Goal: Task Accomplishment & Management: Complete application form

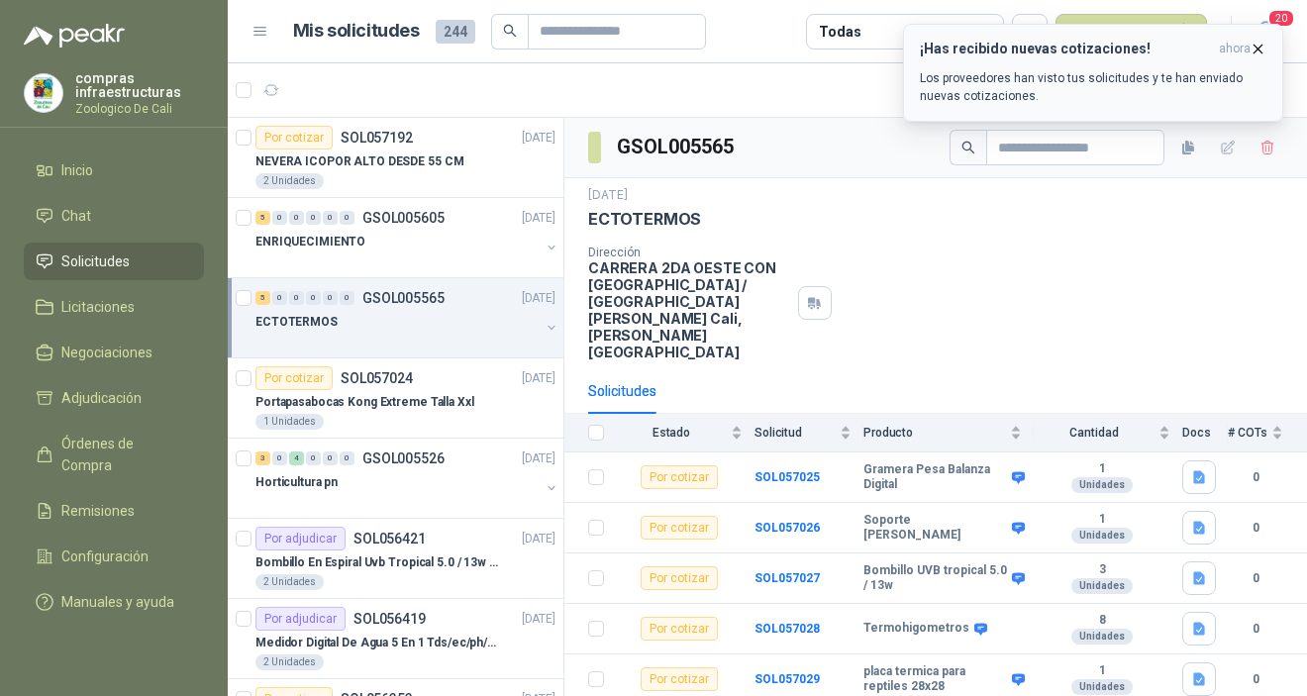
click at [1257, 50] on icon "button" at bounding box center [1258, 49] width 8 height 8
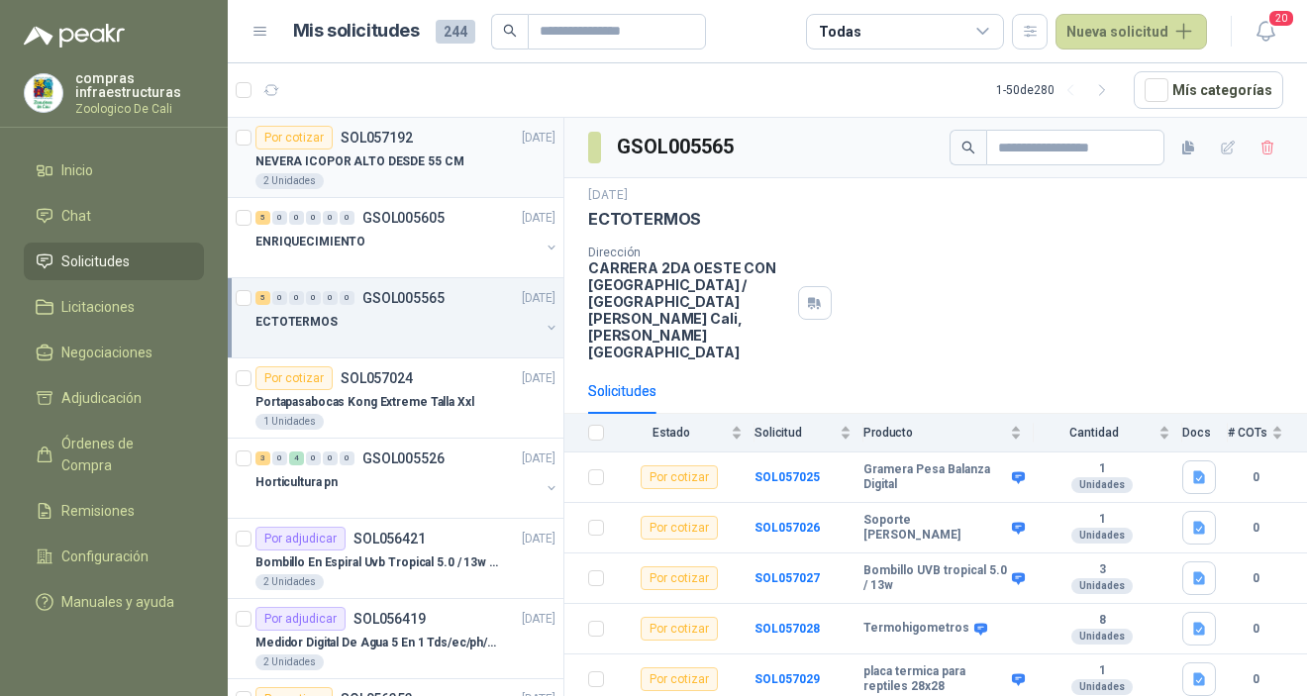
click at [431, 173] on div "2 Unidades" at bounding box center [405, 181] width 300 height 16
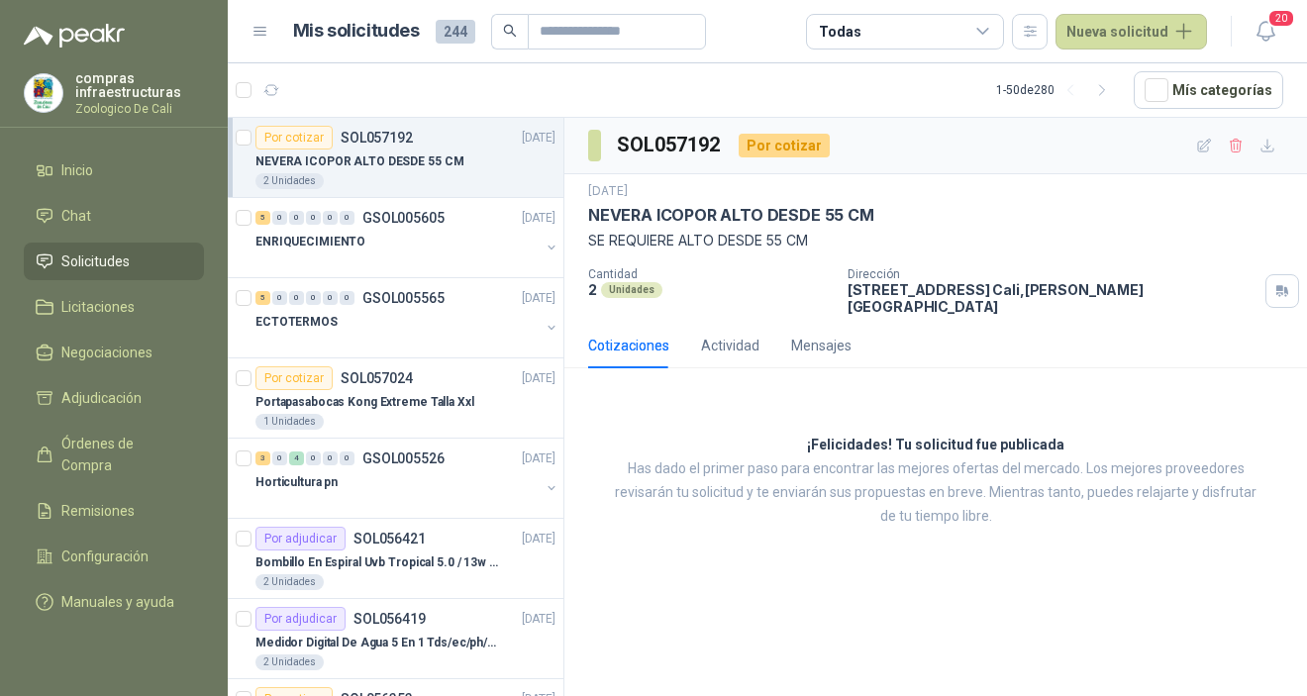
click at [437, 175] on div "2 Unidades" at bounding box center [405, 181] width 300 height 16
click at [437, 230] on div "ENRIQUECIMIENTO" at bounding box center [397, 242] width 284 height 24
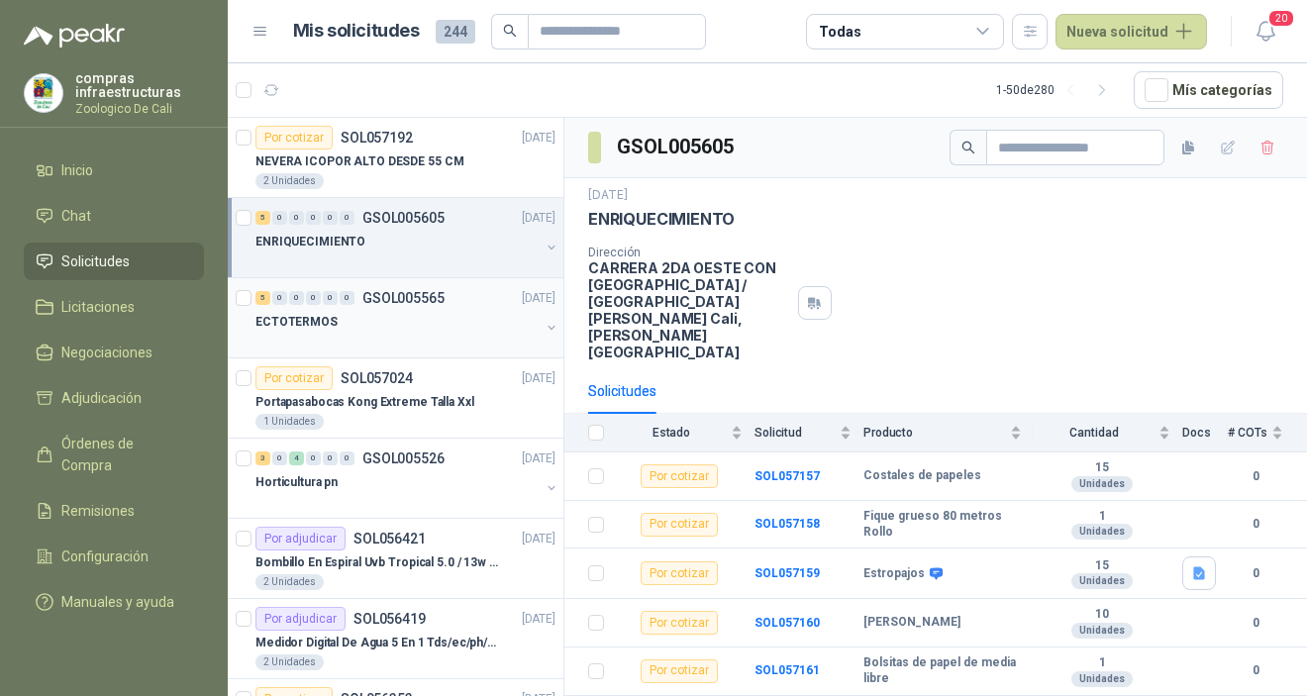
click at [406, 300] on p "GSOL005565" at bounding box center [403, 298] width 82 height 14
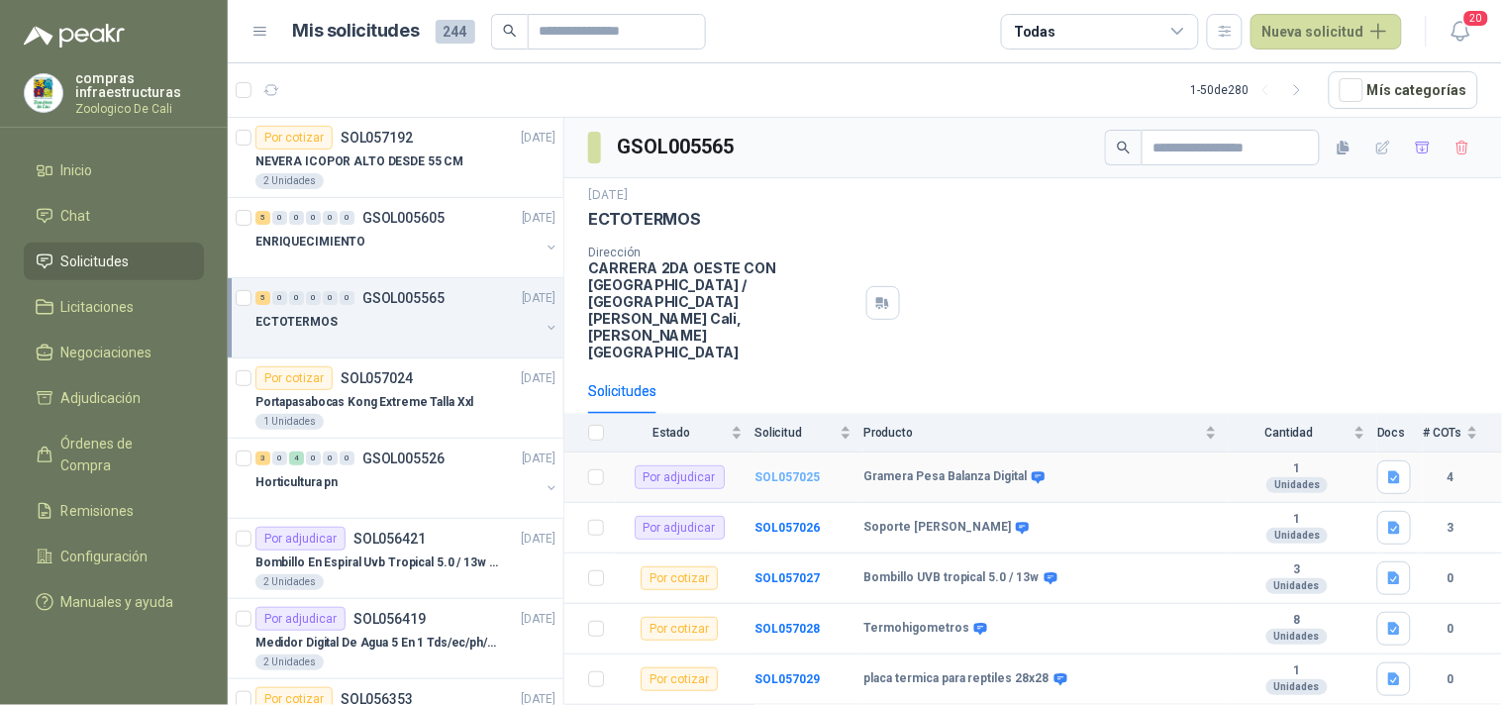
click at [787, 470] on b "SOL057025" at bounding box center [786, 477] width 65 height 14
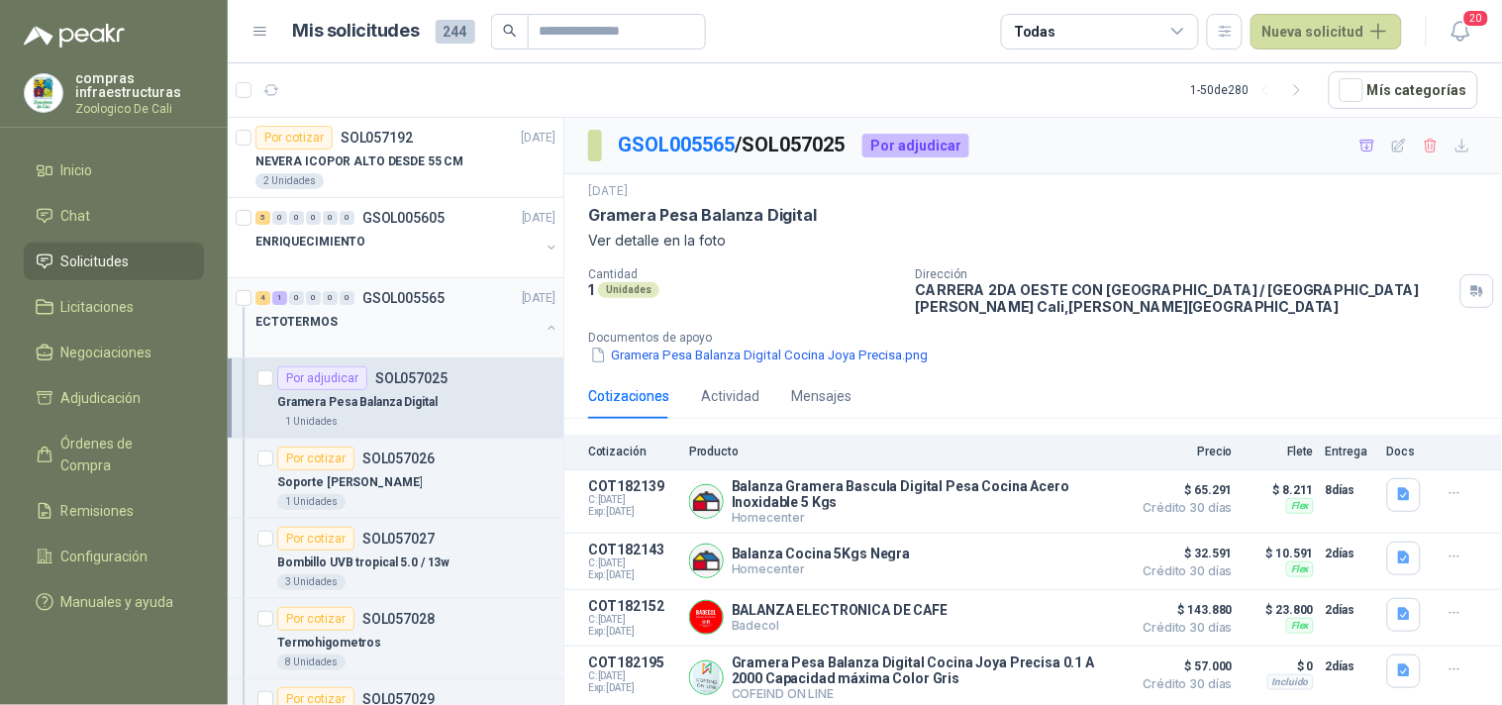
click at [420, 335] on div at bounding box center [397, 342] width 284 height 16
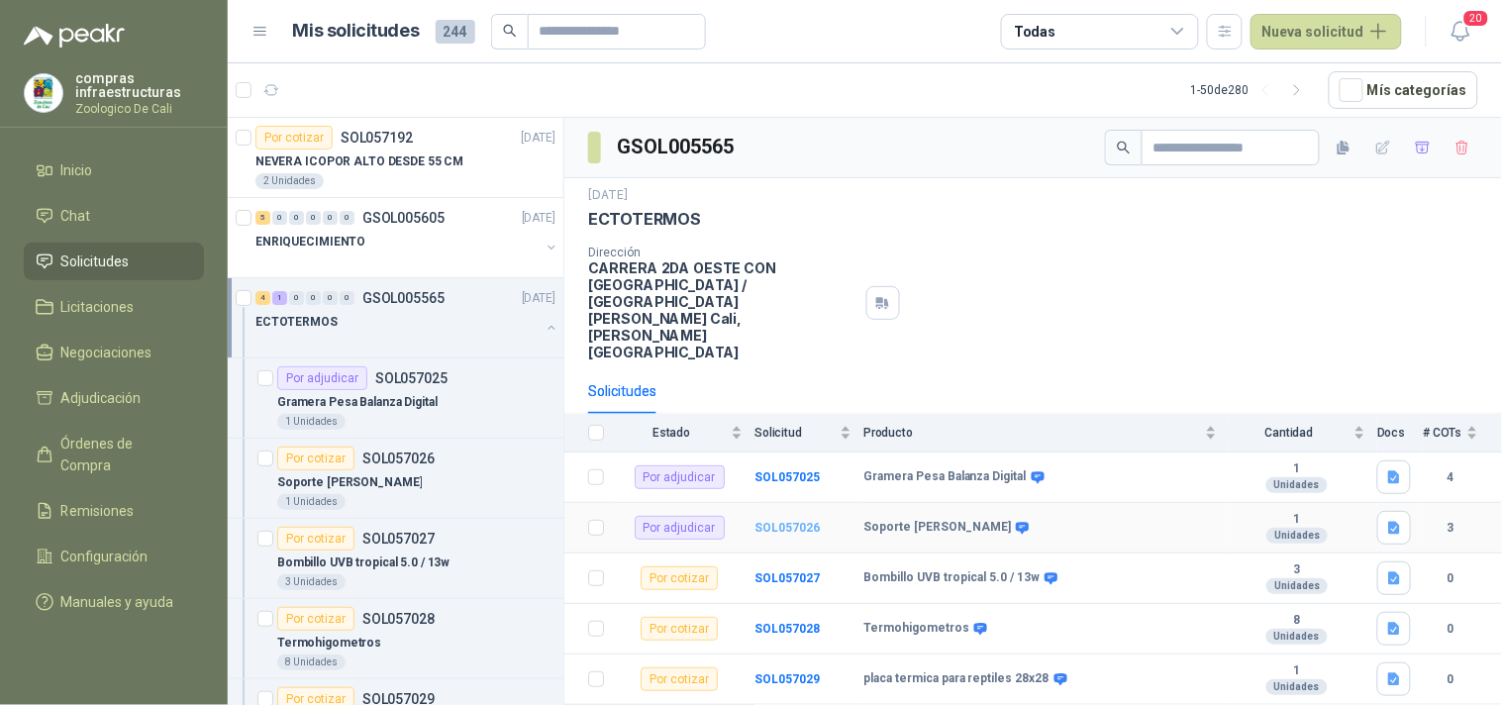
click at [782, 521] on b "SOL057026" at bounding box center [786, 528] width 65 height 14
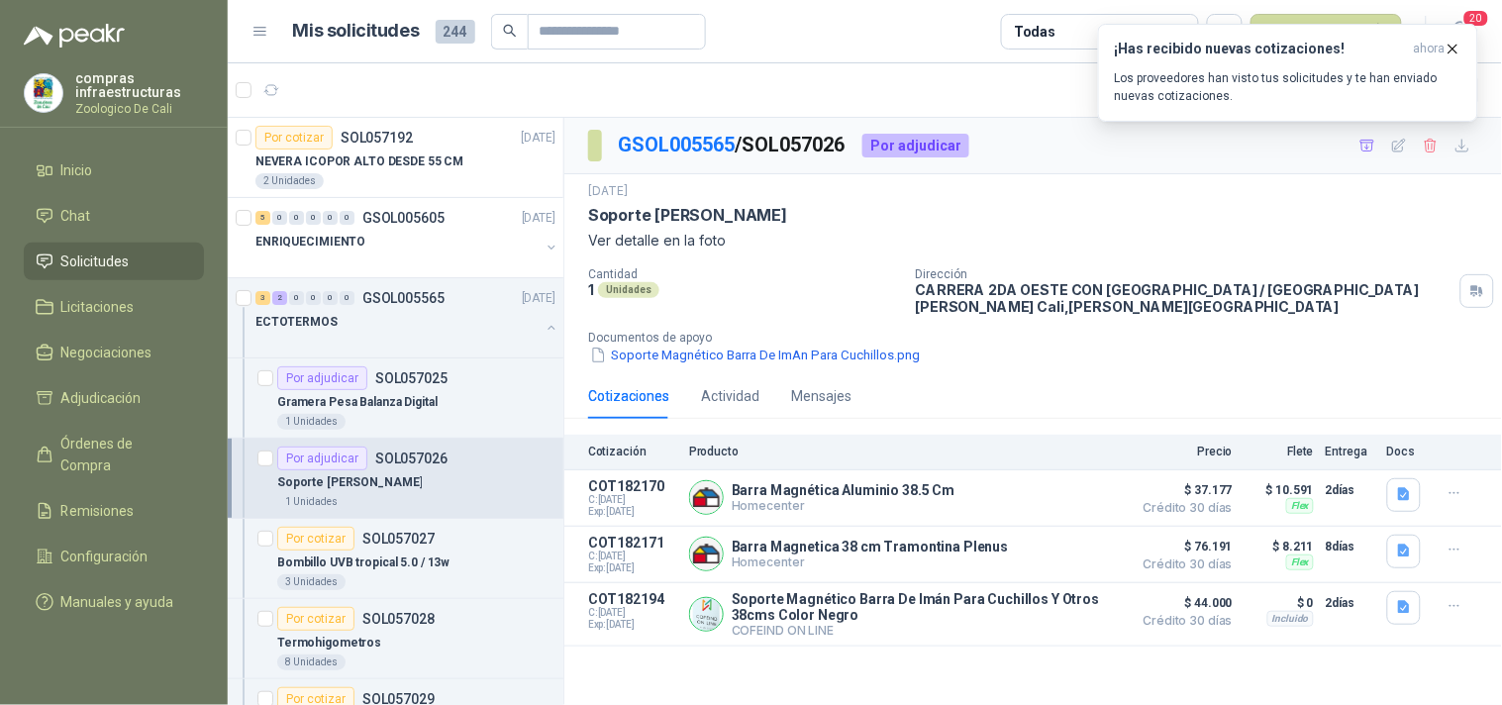
click at [825, 44] on article "Mis solicitudes 244 Todas Nueva solicitud" at bounding box center [848, 32] width 1110 height 36
click at [1306, 55] on icon "button" at bounding box center [1452, 49] width 17 height 17
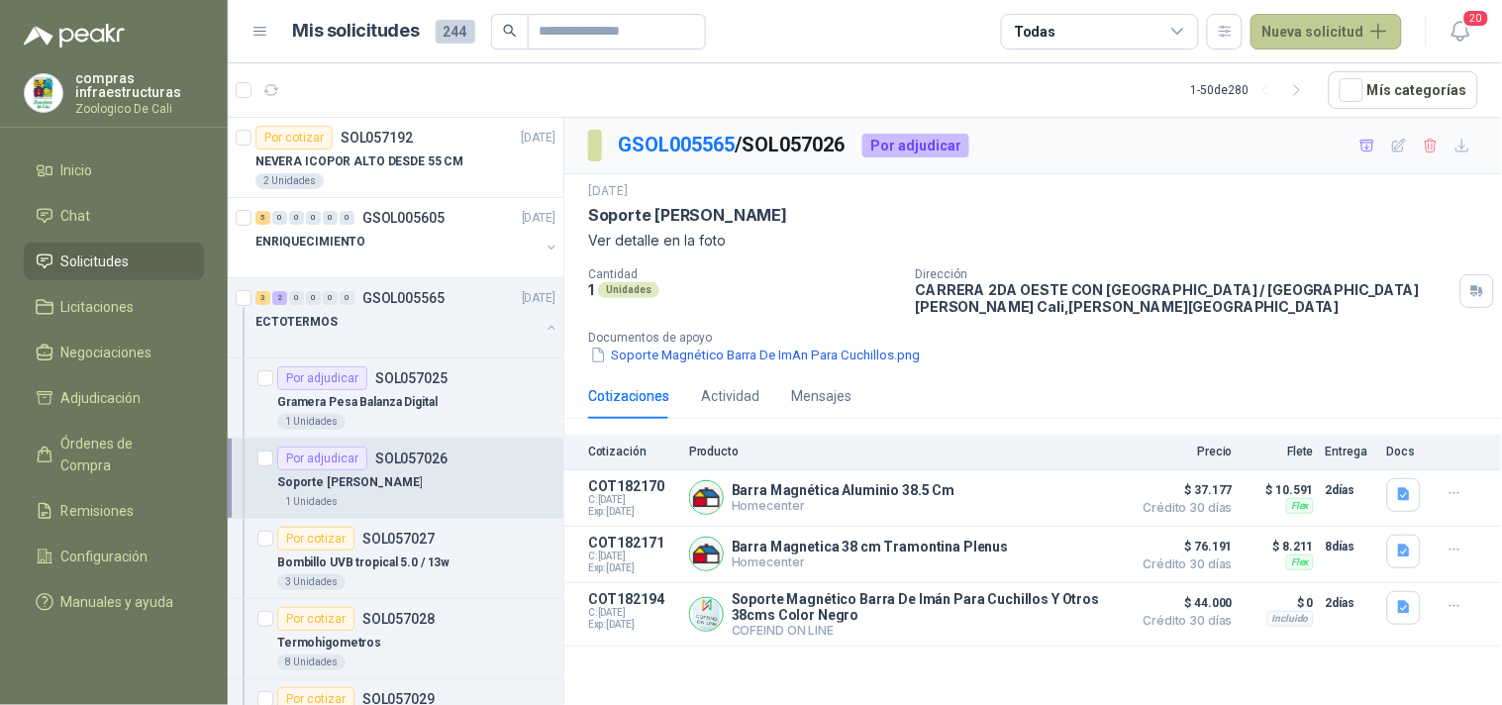
click at [1306, 37] on button "Nueva solicitud" at bounding box center [1325, 32] width 151 height 36
click at [1303, 85] on link "Solicitud" at bounding box center [1350, 78] width 168 height 35
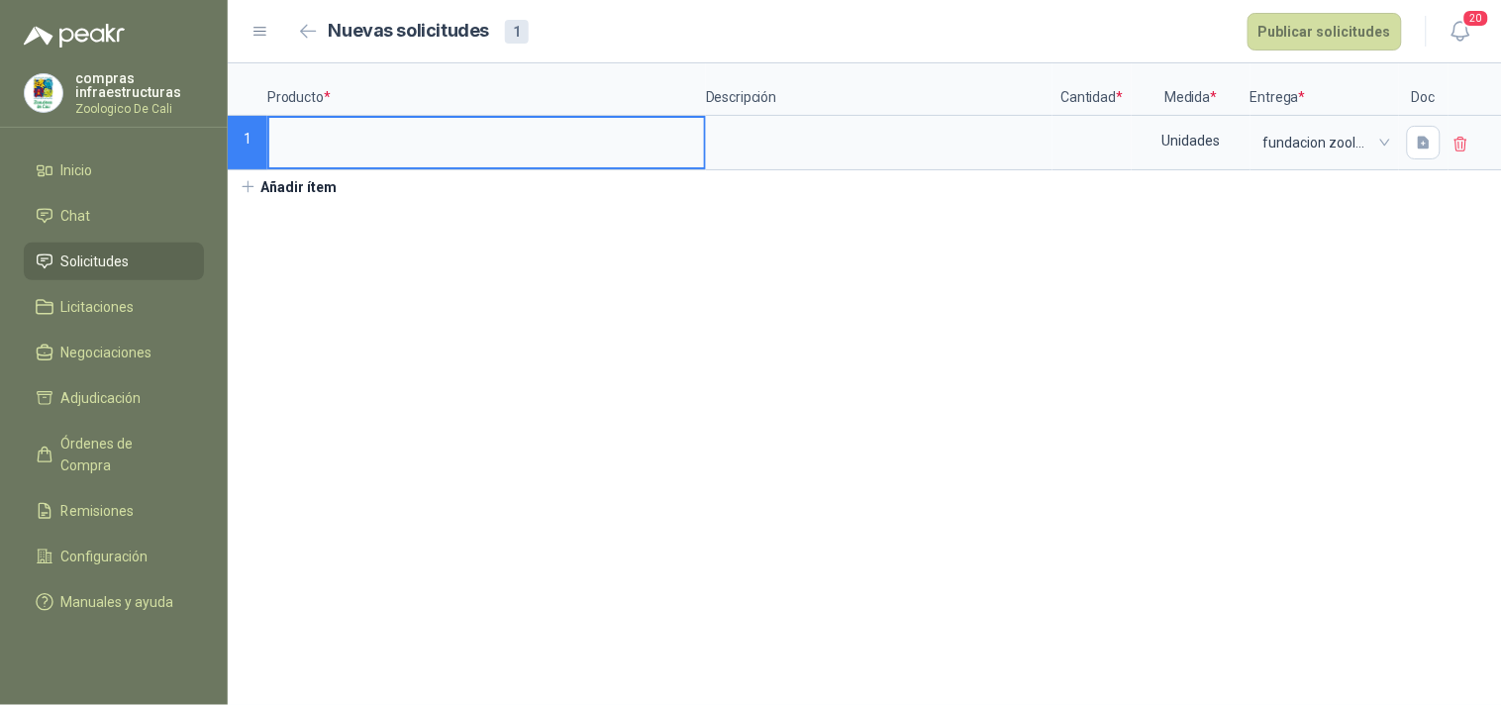
click at [312, 143] on input at bounding box center [486, 137] width 435 height 39
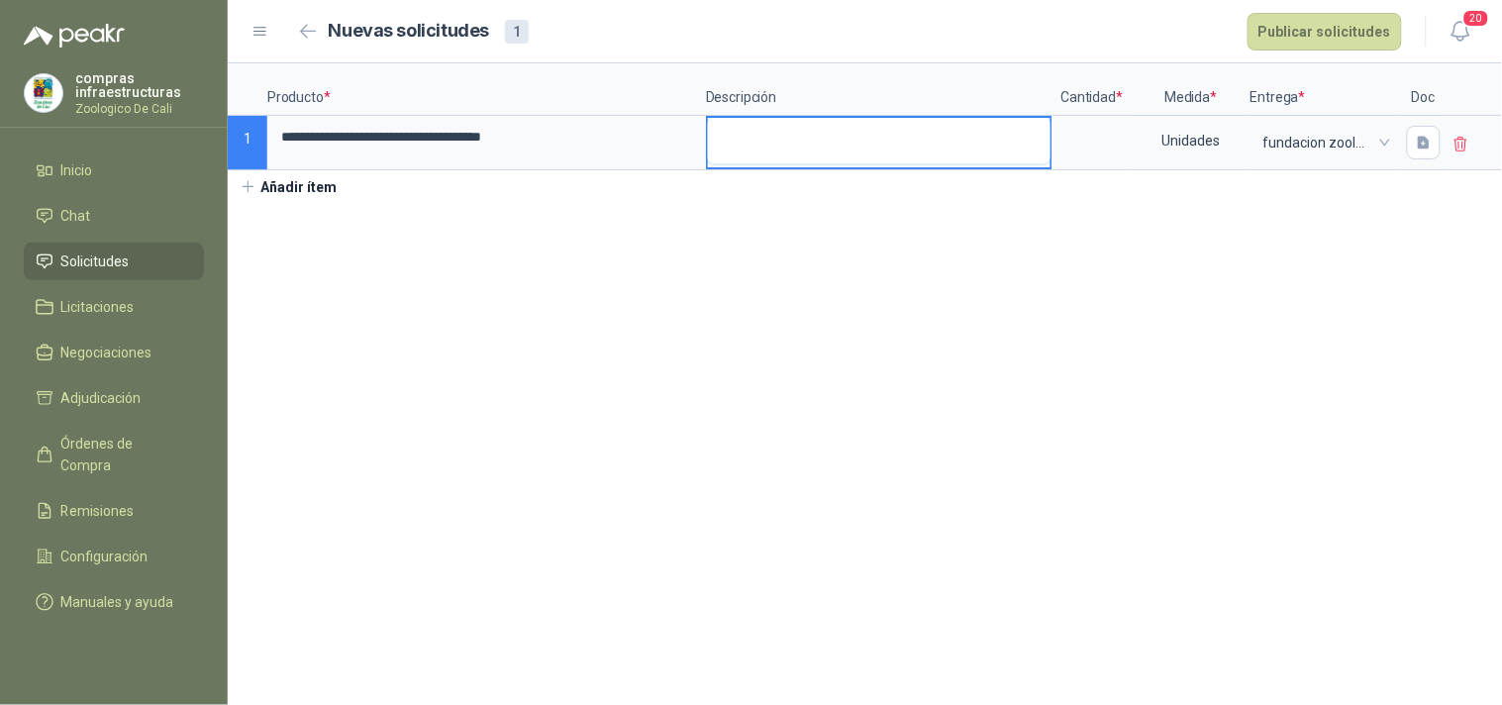
click at [812, 155] on textarea at bounding box center [879, 141] width 343 height 46
click at [1113, 153] on input at bounding box center [1091, 137] width 75 height 39
type input "**"
click at [998, 156] on textarea at bounding box center [879, 141] width 343 height 46
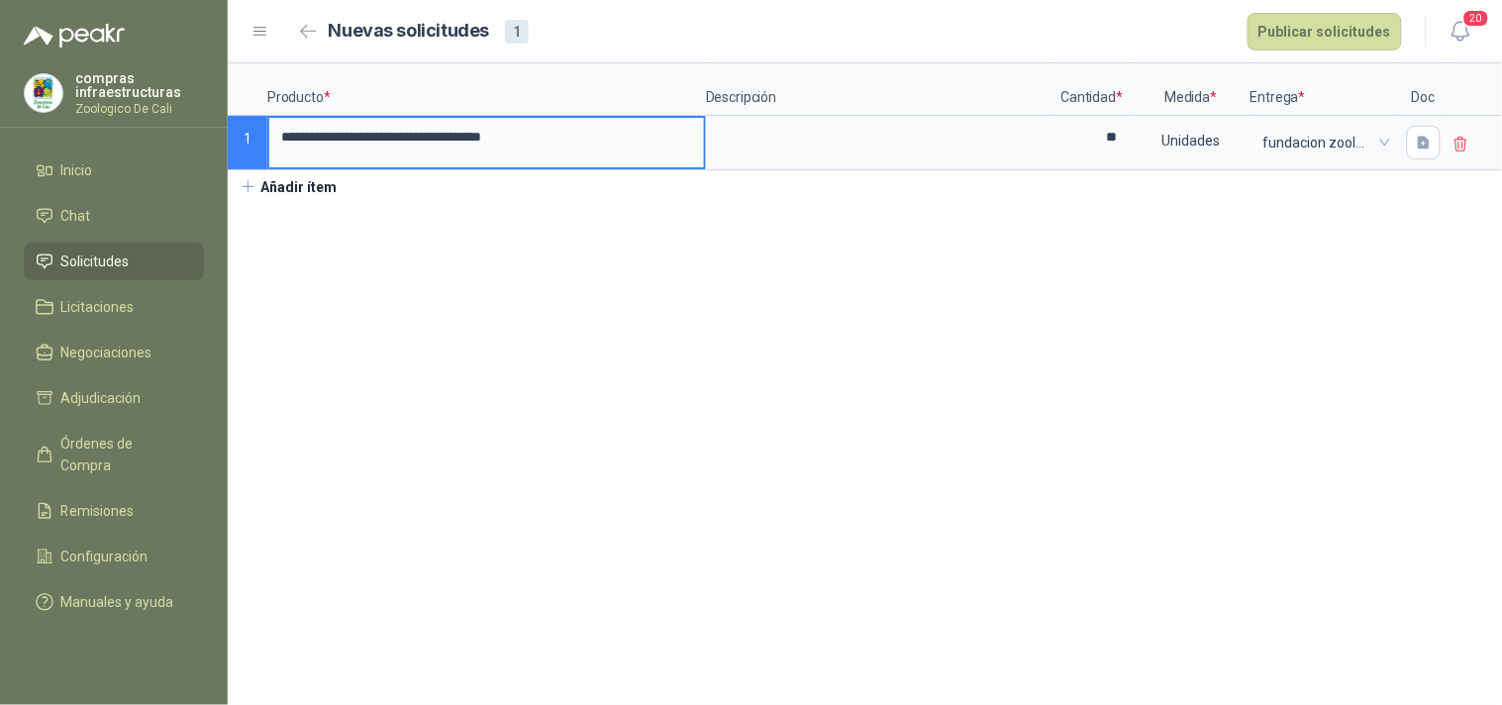
drag, startPoint x: 581, startPoint y: 146, endPoint x: 259, endPoint y: 146, distance: 321.8
click at [259, 146] on div "**********" at bounding box center [865, 116] width 1274 height 107
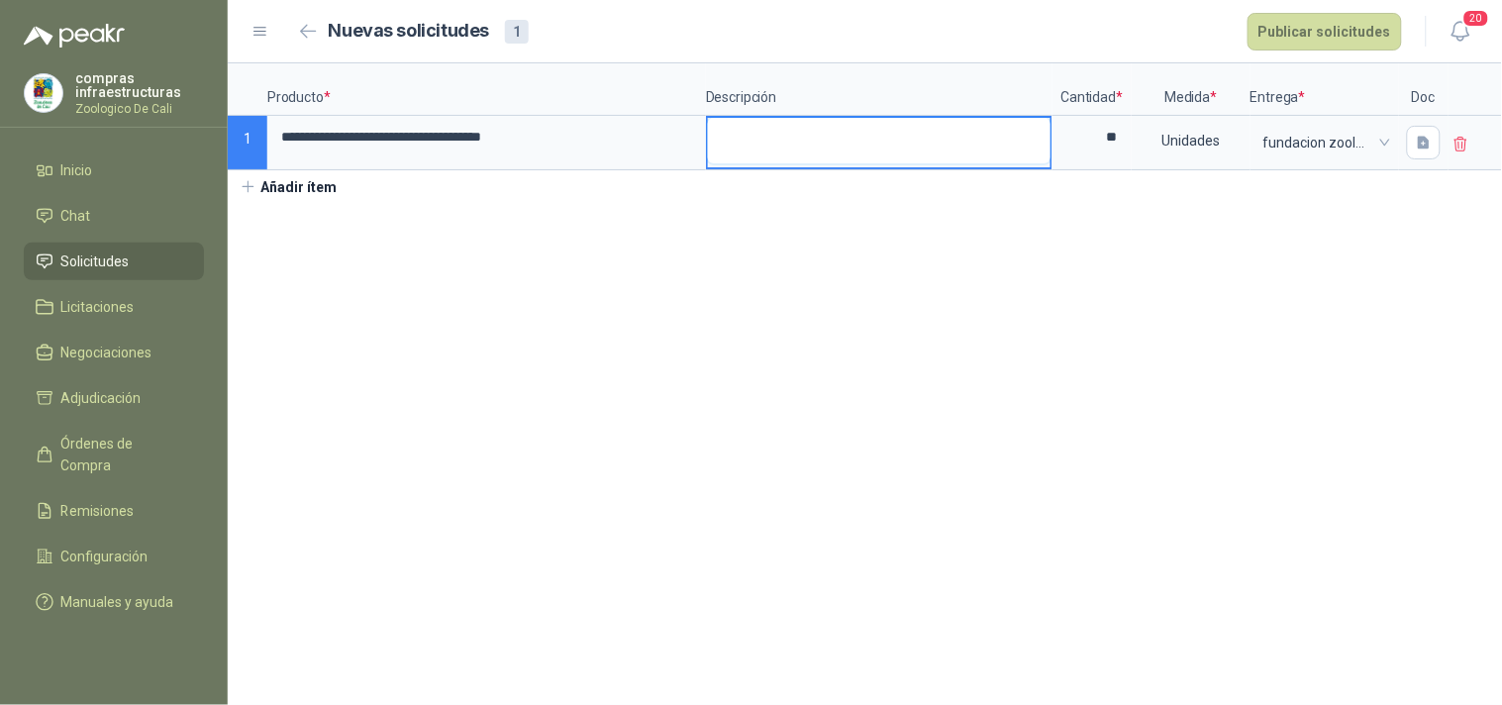
click at [838, 155] on textarea at bounding box center [879, 141] width 343 height 46
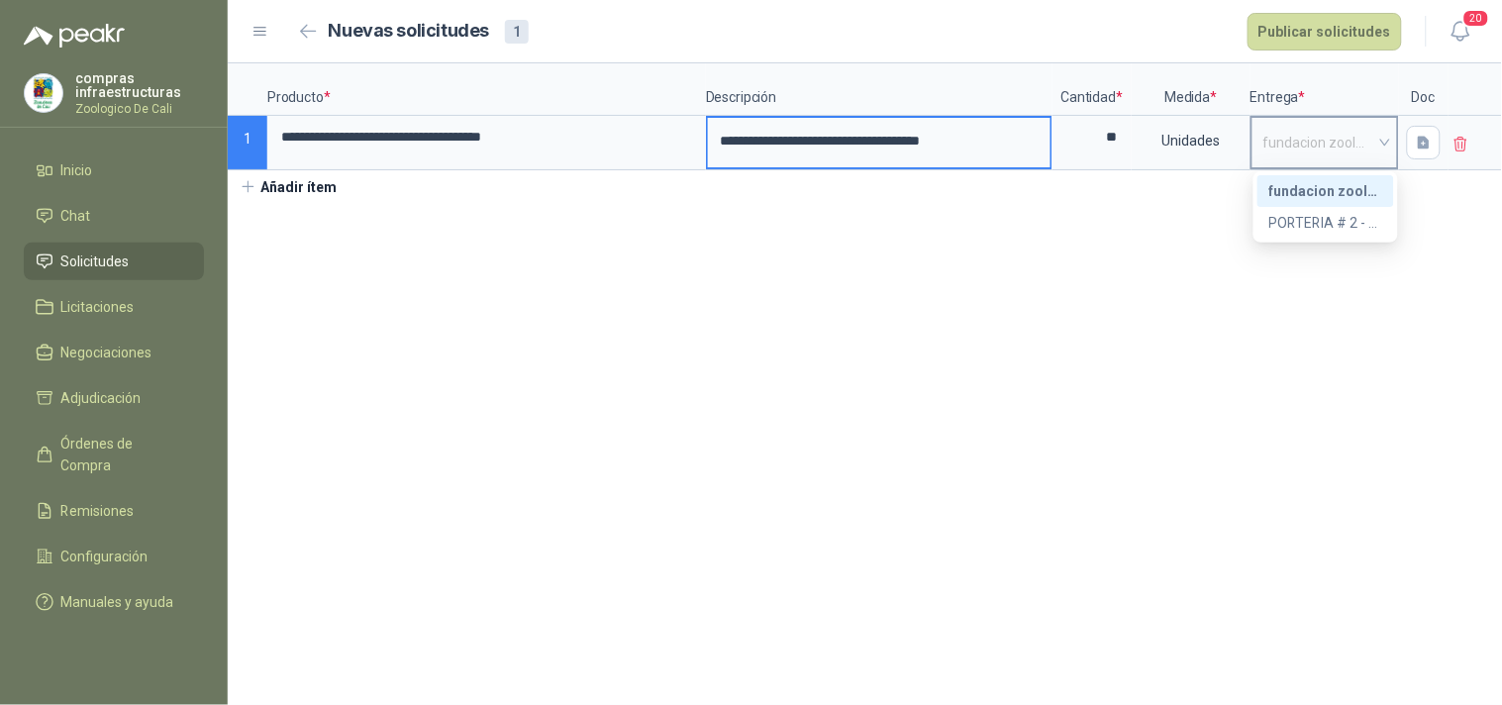
click at [1306, 149] on span "fundacion zoologica de cali" at bounding box center [1324, 143] width 123 height 30
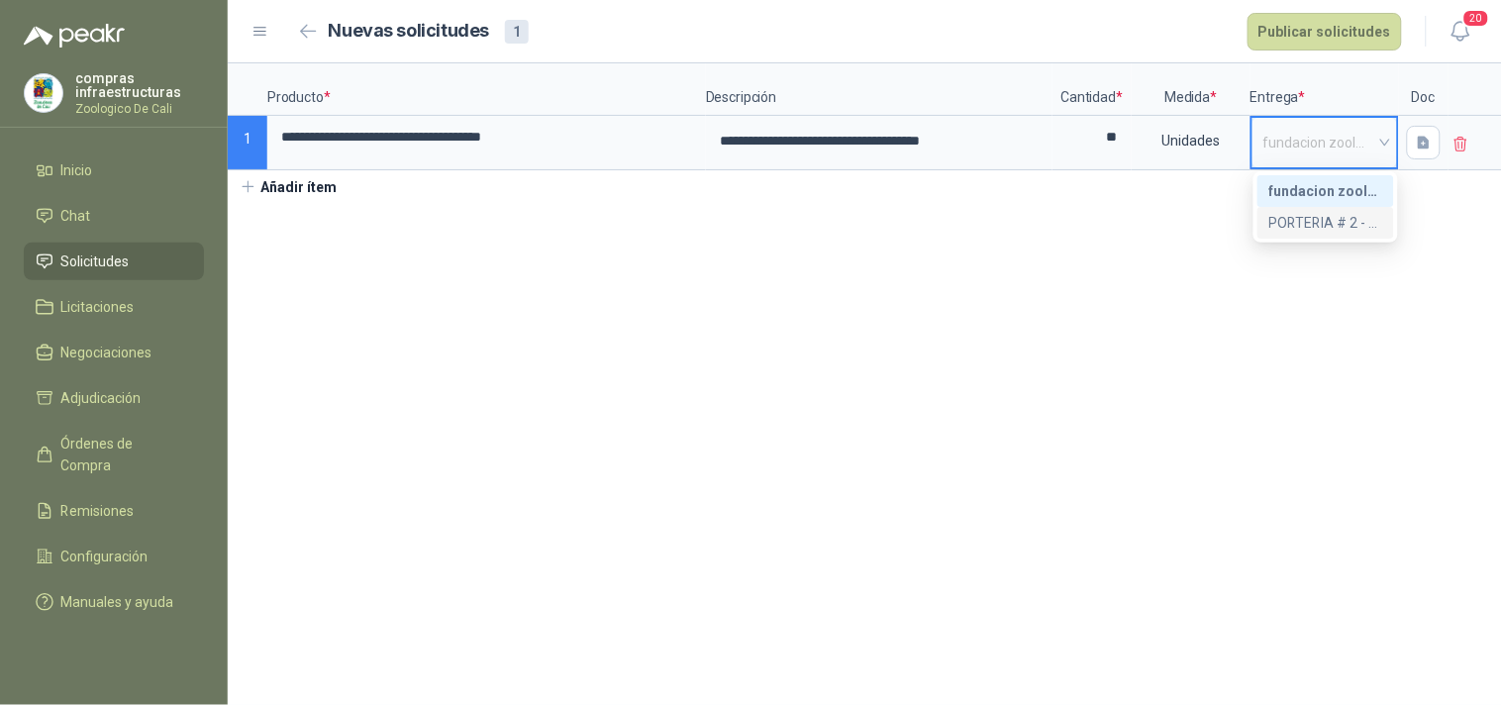
click at [1306, 219] on div "PORTERIA # 2 - UBA" at bounding box center [1325, 223] width 113 height 22
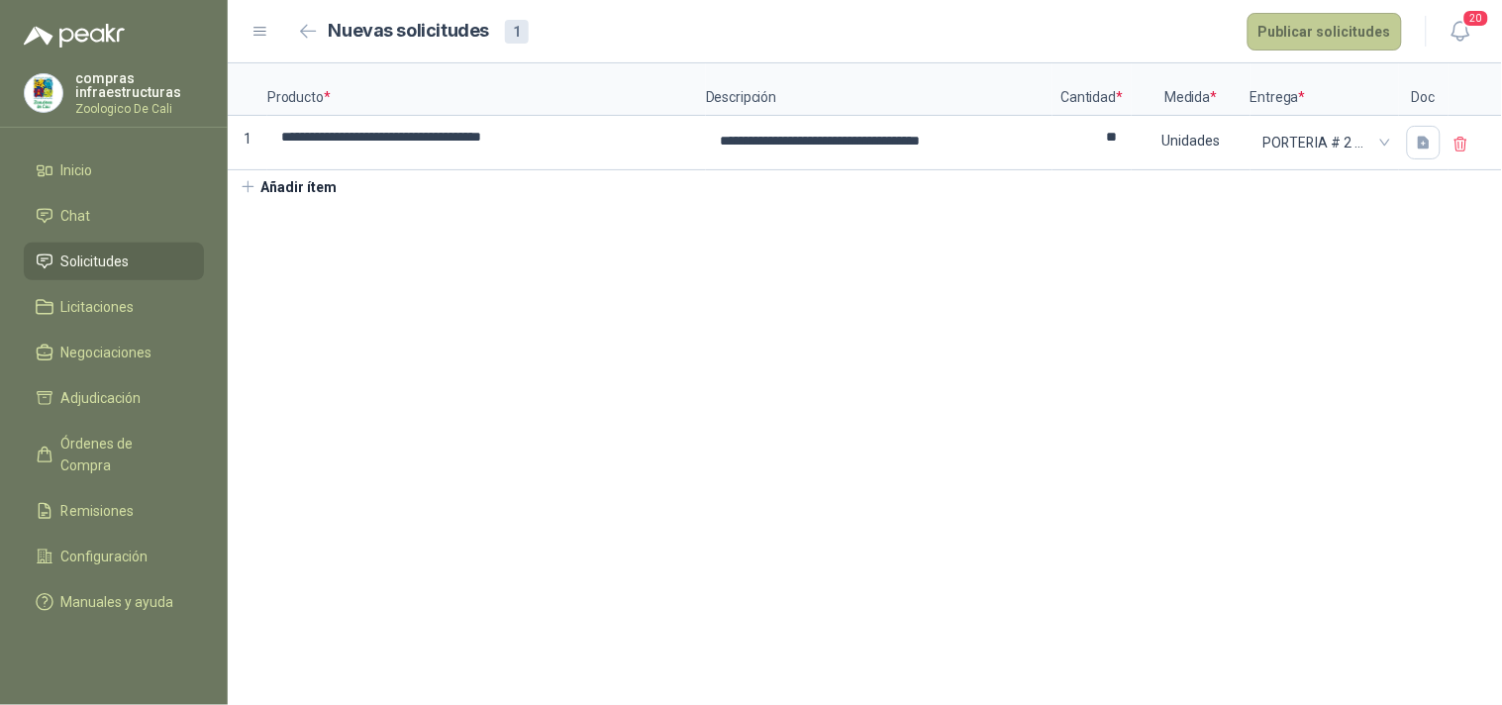
click at [1306, 31] on button "Publicar solicitudes" at bounding box center [1324, 32] width 154 height 38
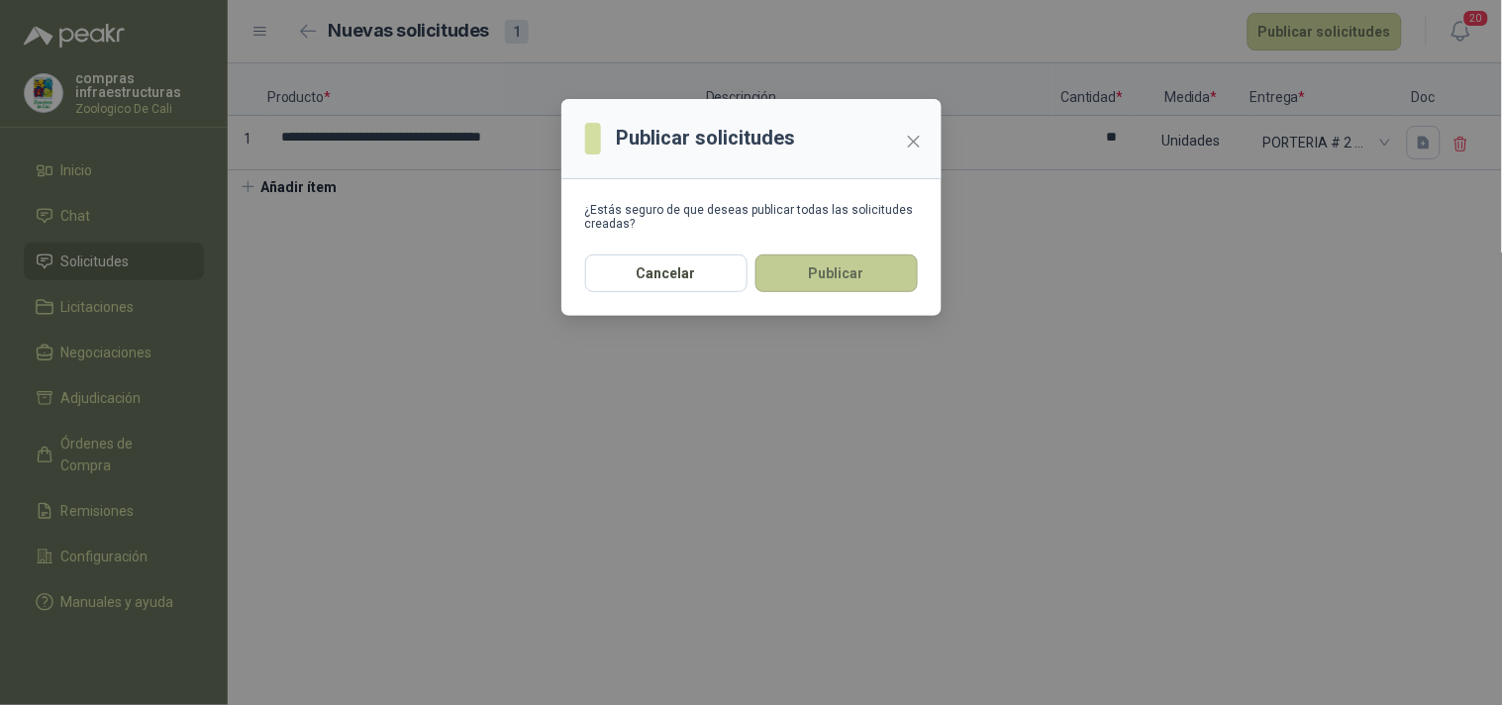
click at [857, 279] on button "Publicar" at bounding box center [836, 273] width 162 height 38
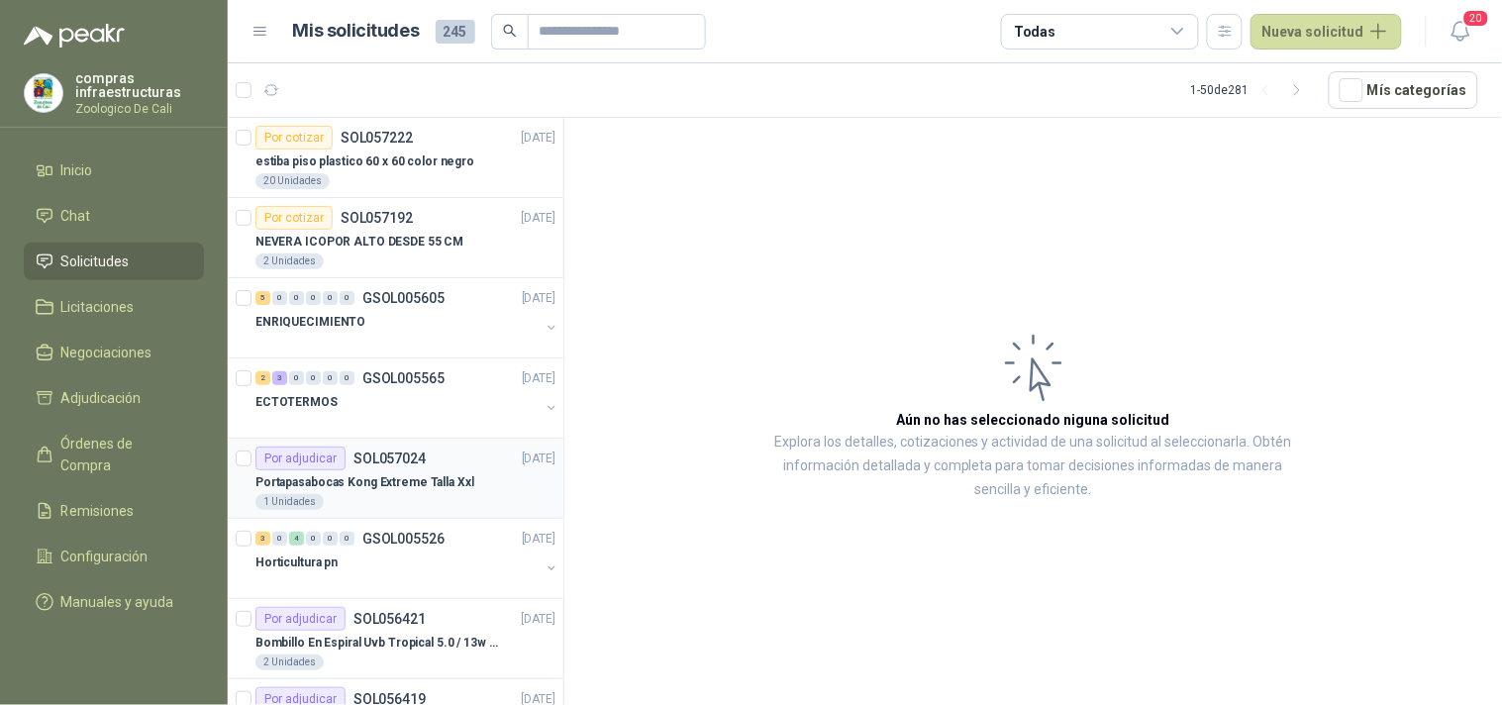
click at [424, 465] on div "Por adjudicar SOL057024 [DATE]" at bounding box center [405, 459] width 300 height 24
